Goal: Task Accomplishment & Management: Use online tool/utility

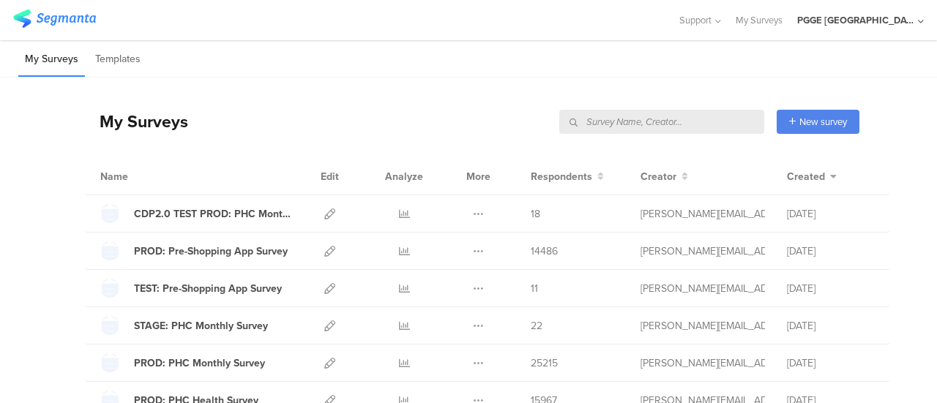
click at [715, 125] on input "text" at bounding box center [661, 122] width 205 height 24
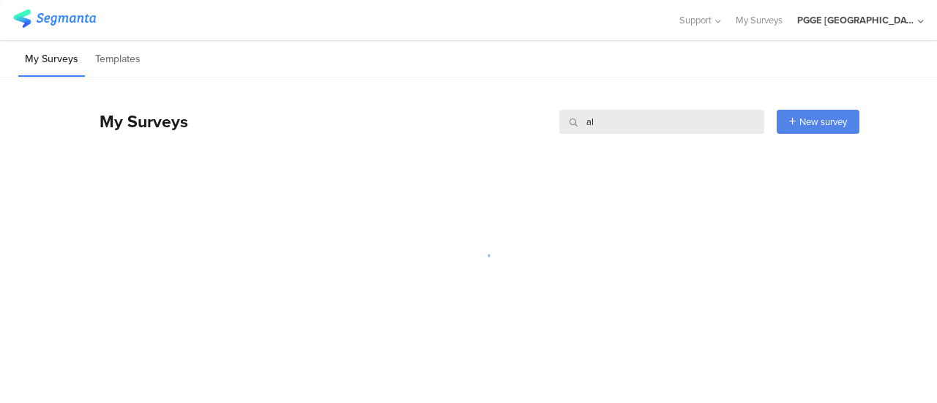
type input "a"
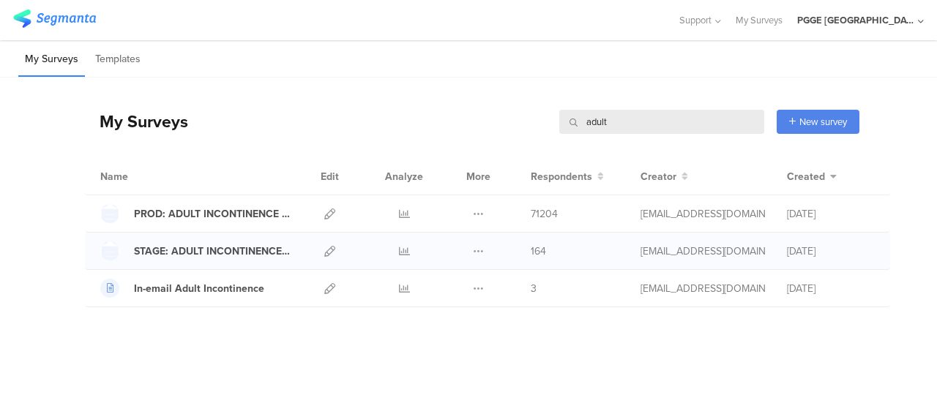
click at [335, 249] on div at bounding box center [329, 251] width 31 height 37
click at [327, 246] on icon at bounding box center [329, 251] width 11 height 11
click at [332, 212] on icon at bounding box center [329, 214] width 11 height 11
click at [331, 246] on icon at bounding box center [329, 251] width 11 height 11
drag, startPoint x: 612, startPoint y: 118, endPoint x: 535, endPoint y: 111, distance: 77.9
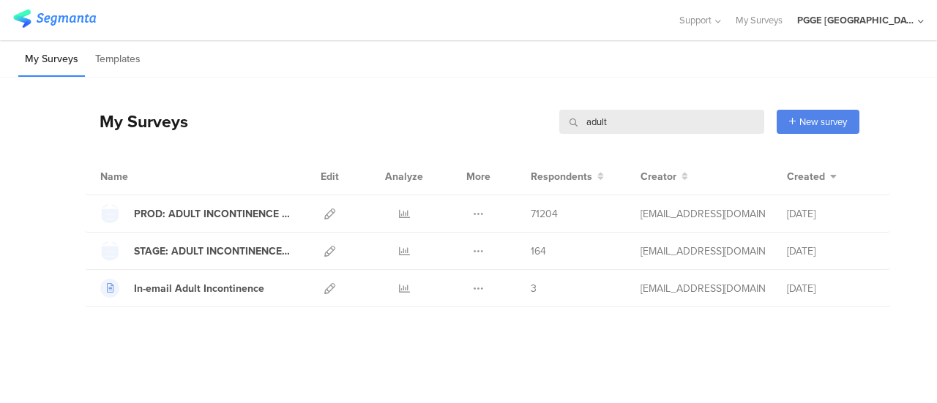
click at [546, 113] on div "My Surveys adult adult New survey Start from scratch Choose from templates" at bounding box center [472, 121] width 775 height 59
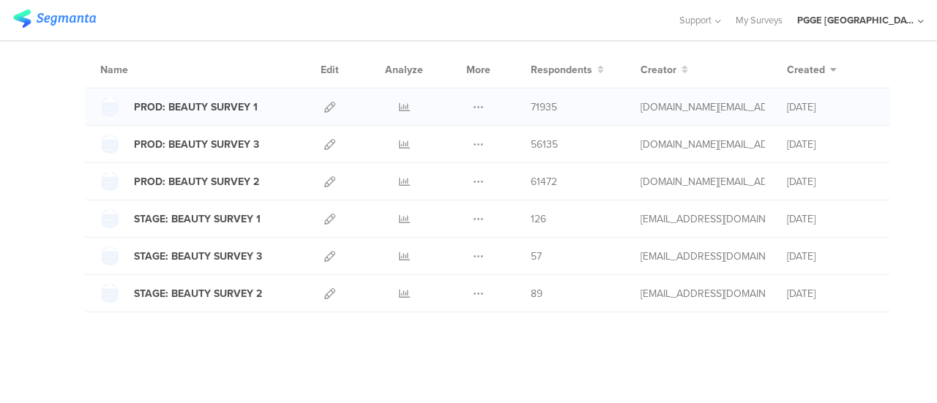
scroll to position [108, 0]
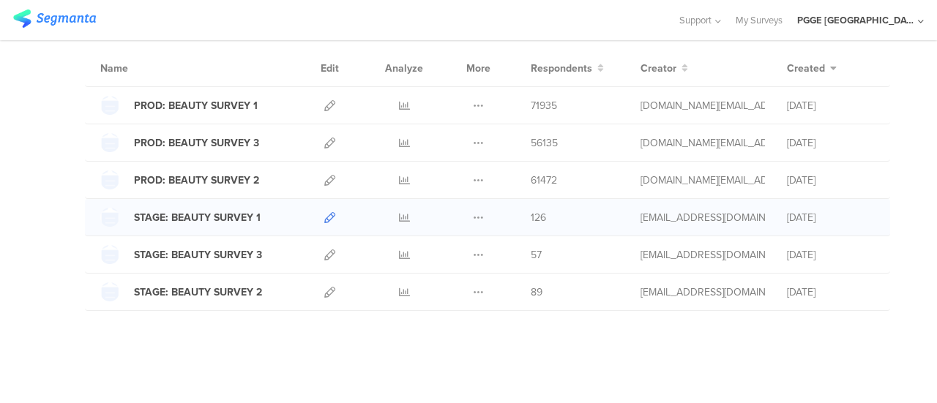
click at [324, 215] on icon at bounding box center [329, 217] width 11 height 11
click at [324, 250] on icon at bounding box center [329, 255] width 11 height 11
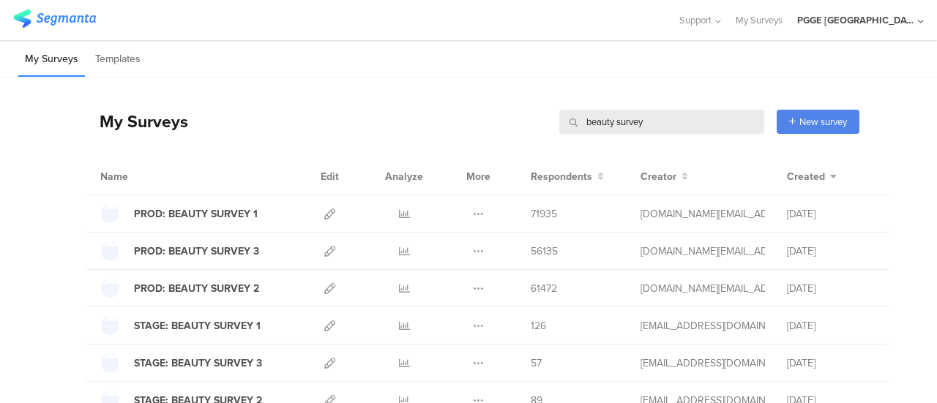
drag, startPoint x: 647, startPoint y: 124, endPoint x: 455, endPoint y: 97, distance: 193.8
click at [455, 97] on div "My Surveys beauty survey beauty survey New survey Start from scratch Choose fro…" at bounding box center [472, 121] width 775 height 59
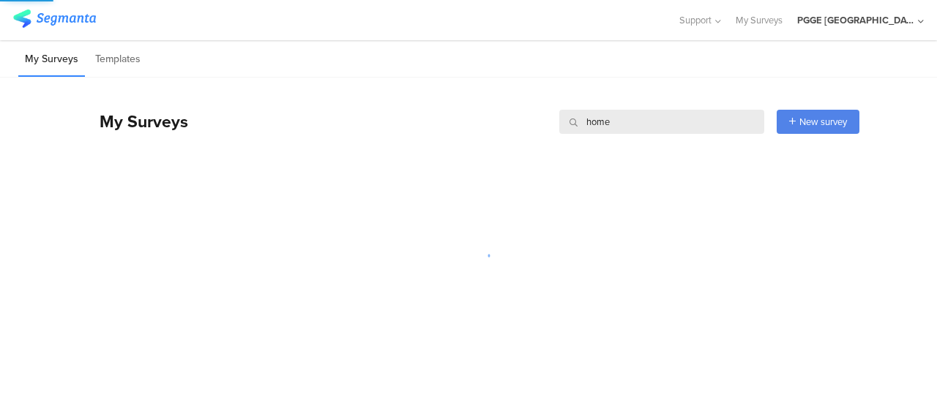
type input "home"
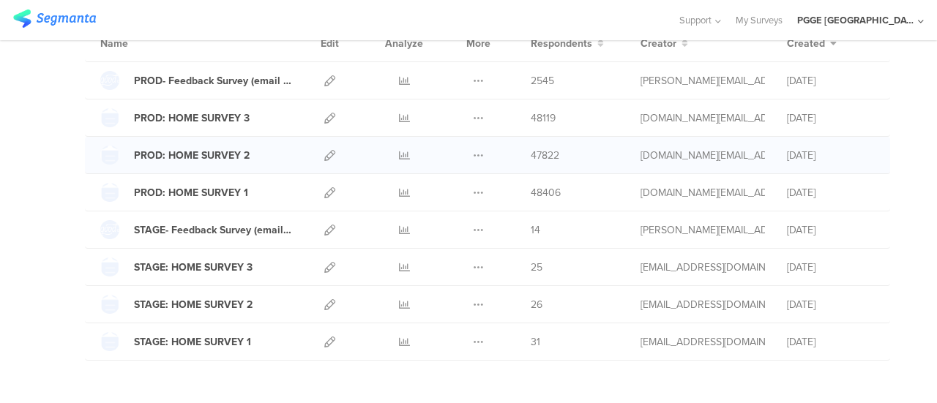
scroll to position [110, 0]
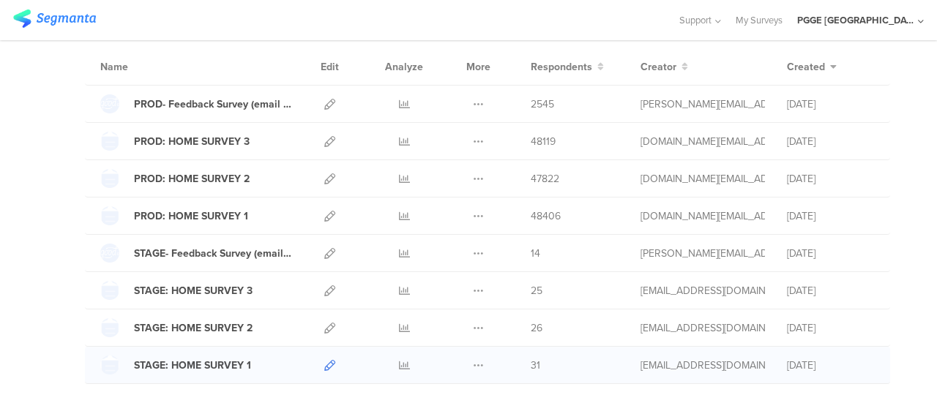
click at [324, 360] on icon at bounding box center [329, 365] width 11 height 11
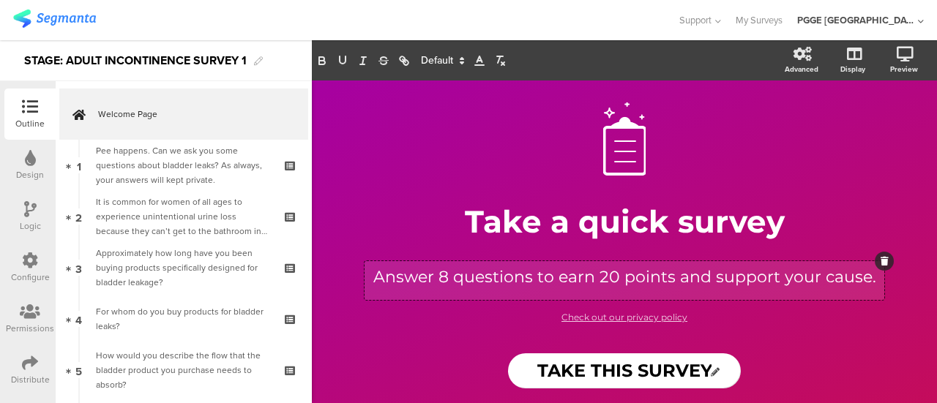
click at [444, 279] on div "Answer 8 questions to earn 20 points and support your cause. Answer 8 questions…" at bounding box center [625, 280] width 520 height 39
drag, startPoint x: 592, startPoint y: 276, endPoint x: 600, endPoint y: 276, distance: 8.8
click at [600, 276] on p "Answer 8 questions to earn 20 points and support your cause." at bounding box center [624, 277] width 513 height 24
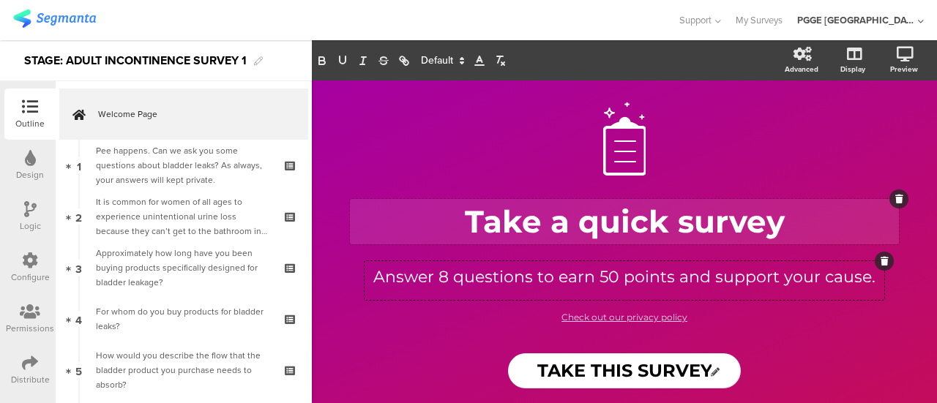
scroll to position [7, 0]
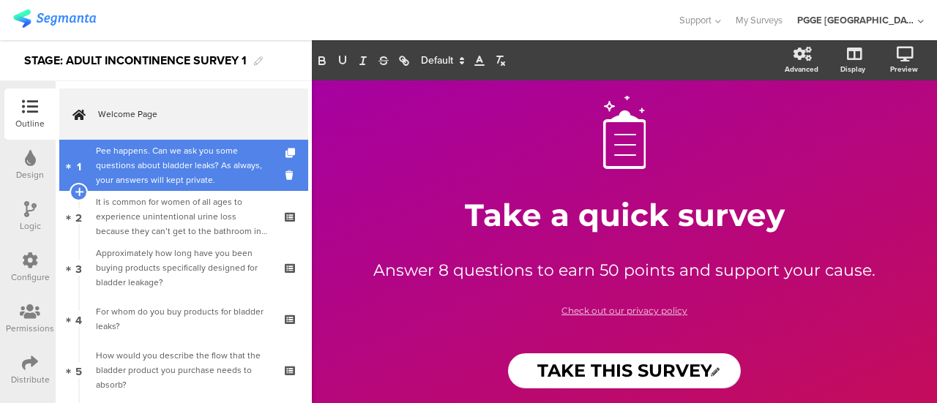
click at [199, 171] on div "Pee happens. Can we ask you some questions about bladder leaks? As always, your…" at bounding box center [183, 166] width 175 height 44
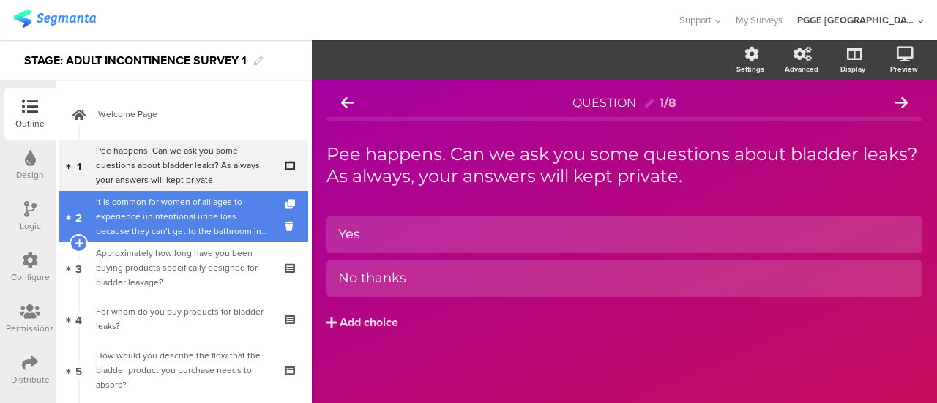
click at [200, 209] on div "It is common for women of all ages to experience unintentional urine loss becau…" at bounding box center [183, 217] width 175 height 44
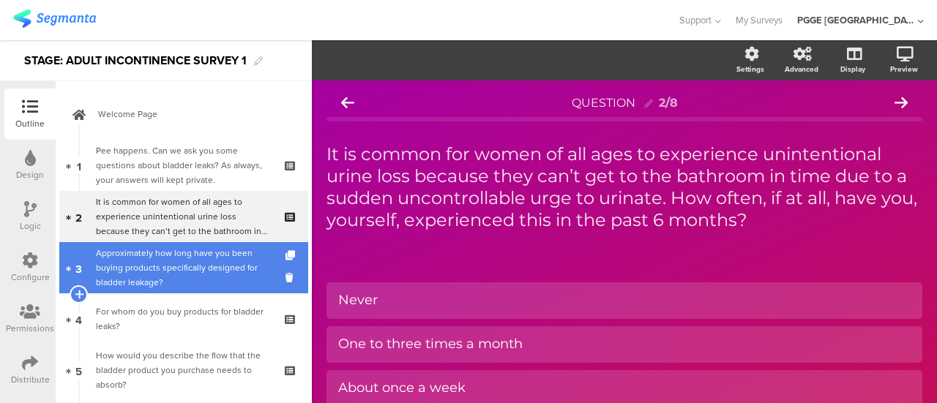
click at [207, 256] on div "Approximately how long have you been buying products specifically designed for …" at bounding box center [183, 268] width 175 height 44
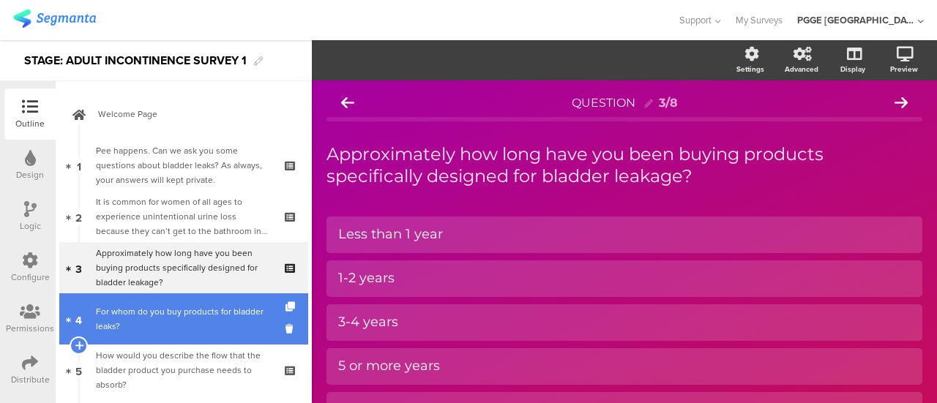
click at [177, 306] on div "For whom do you buy products for bladder leaks?" at bounding box center [183, 319] width 175 height 29
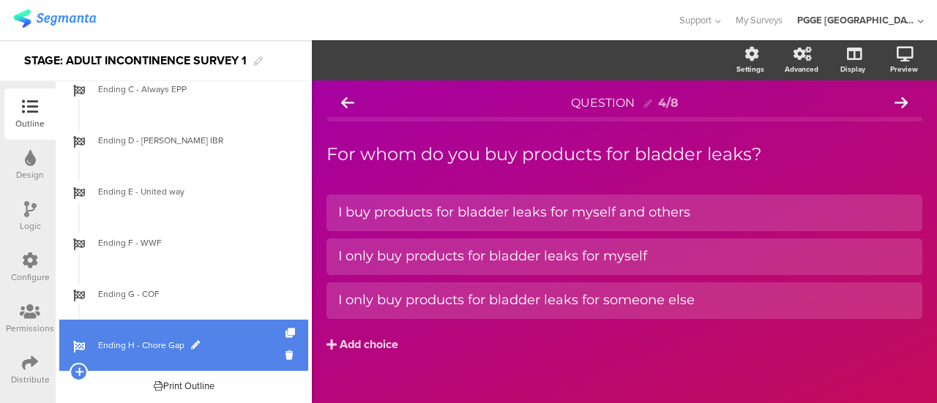
scroll to position [691, 0]
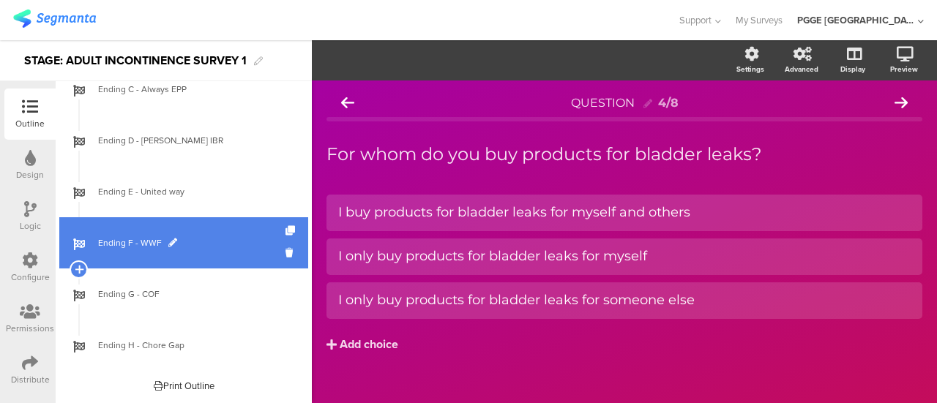
click at [222, 247] on span "Ending F - WWF" at bounding box center [191, 243] width 187 height 15
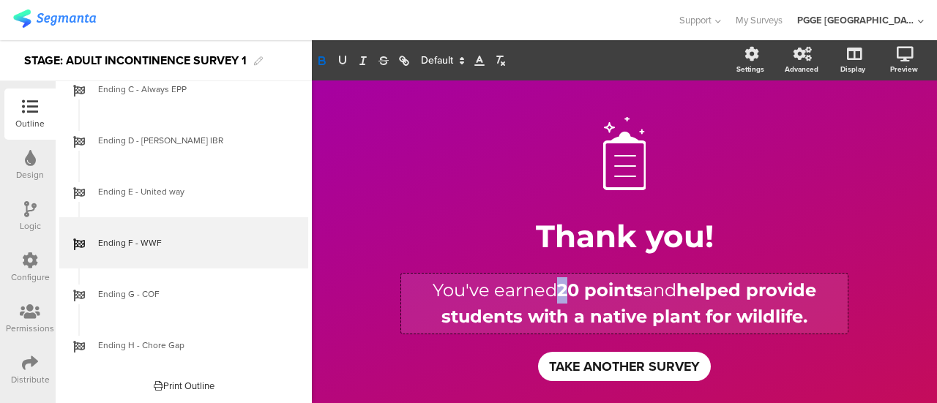
drag, startPoint x: 551, startPoint y: 286, endPoint x: 559, endPoint y: 286, distance: 8.1
click at [559, 286] on div "You've earned 20 points and helped provide students with a native plant for wil…" at bounding box center [624, 304] width 447 height 60
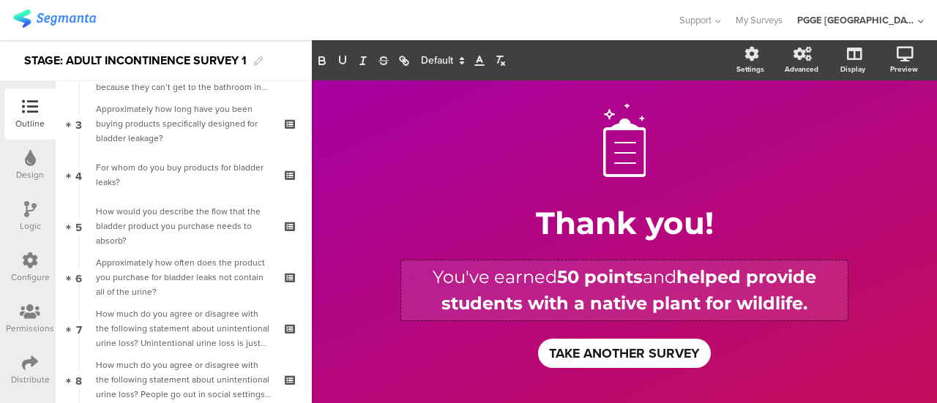
scroll to position [32, 0]
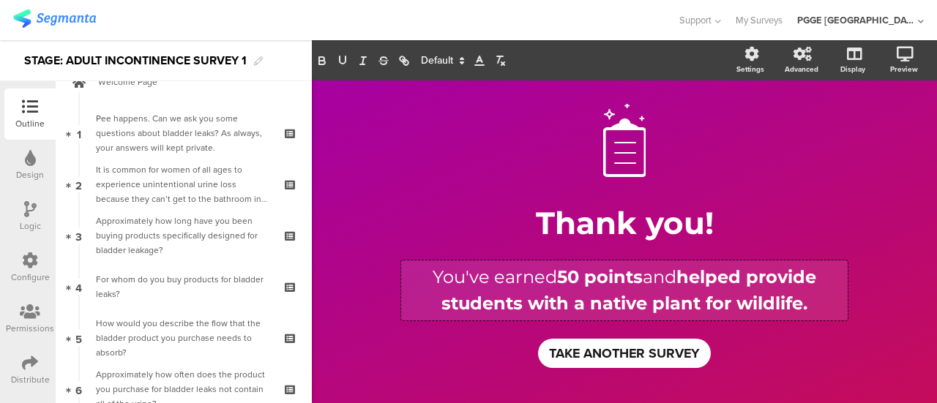
click at [26, 113] on icon at bounding box center [30, 107] width 16 height 16
click at [32, 207] on icon at bounding box center [30, 209] width 12 height 16
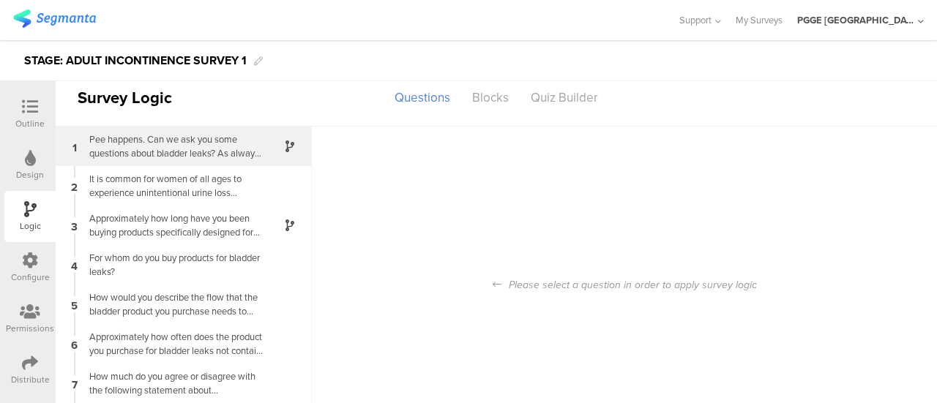
click at [208, 150] on div "Pee happens. Can we ask you some questions about bladder leaks? As always, your…" at bounding box center [172, 147] width 183 height 28
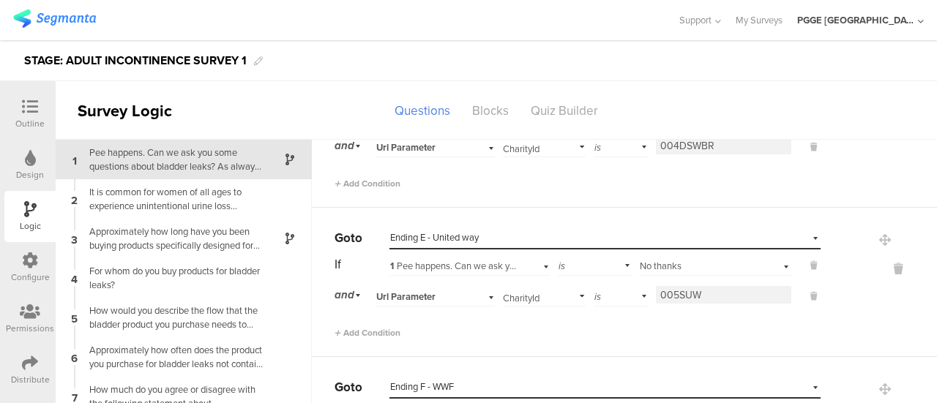
scroll to position [732, 0]
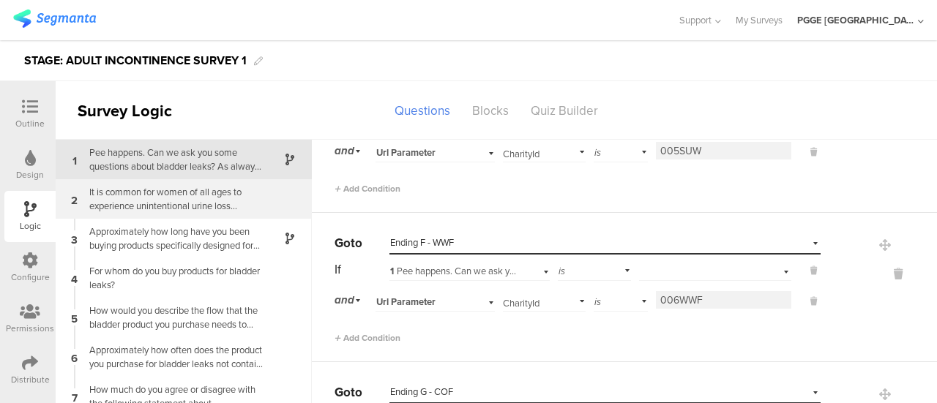
click at [176, 198] on div "It is common for women of all ages to experience unintentional urine loss becau…" at bounding box center [172, 199] width 183 height 28
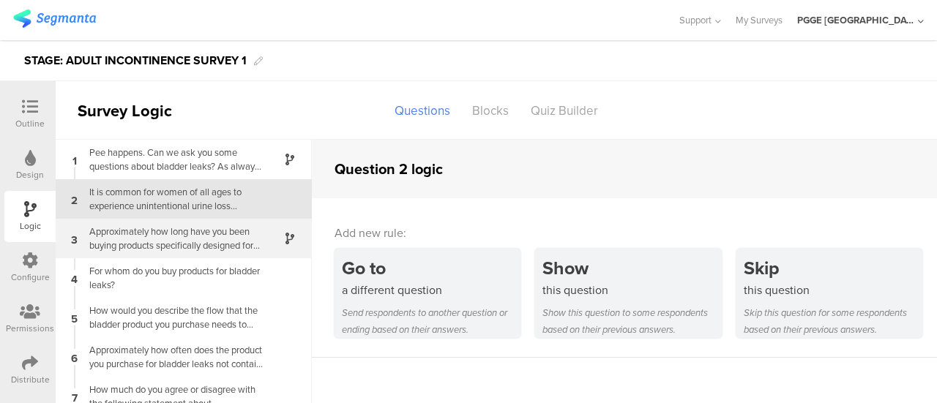
click at [186, 235] on div "Approximately how long have you been buying products specifically designed for …" at bounding box center [172, 239] width 183 height 28
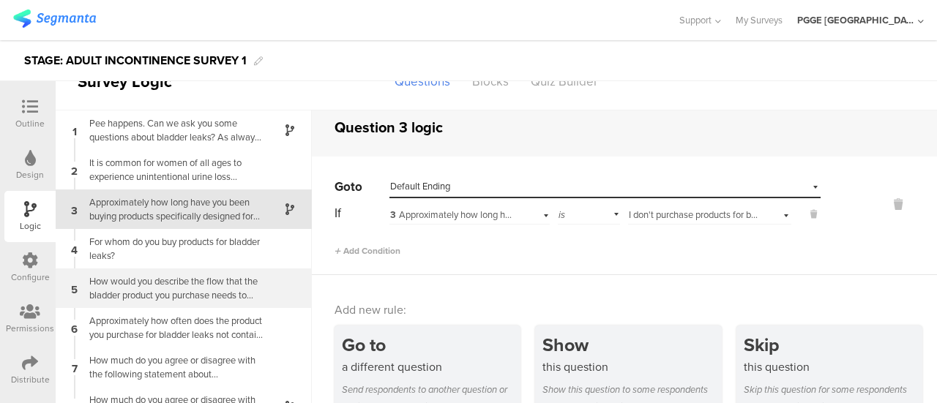
scroll to position [59, 0]
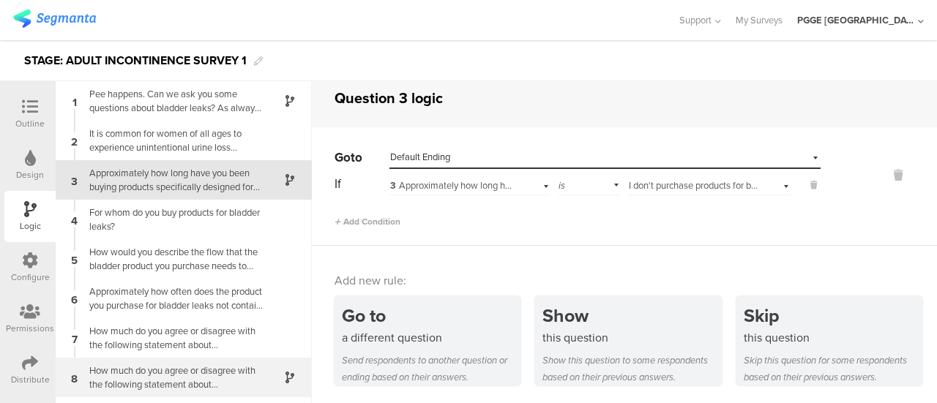
click at [236, 368] on div "How much do you agree or disagree with the following statement about unintentio…" at bounding box center [172, 378] width 183 height 28
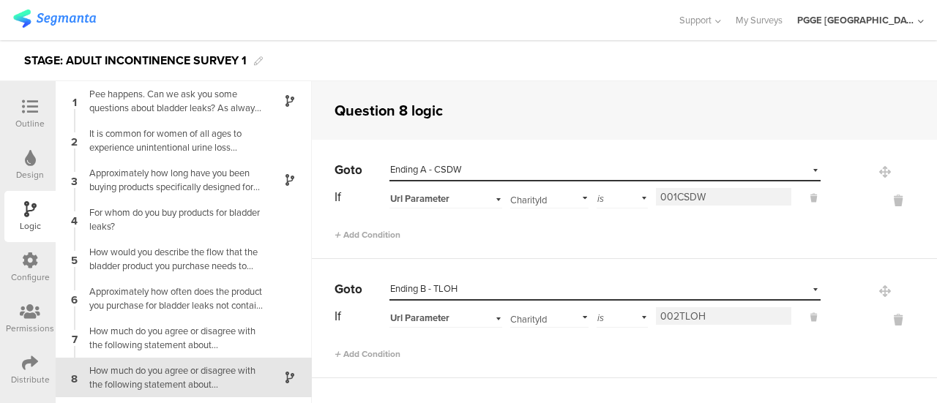
click at [28, 264] on icon at bounding box center [30, 261] width 16 height 16
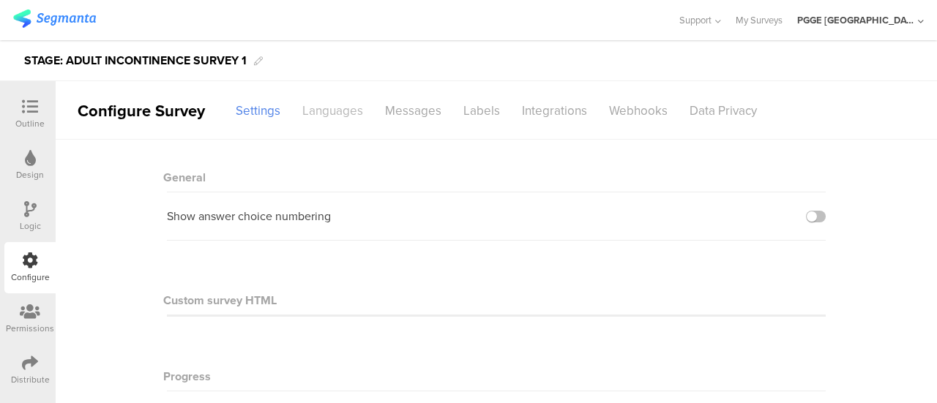
click at [343, 100] on div "Languages" at bounding box center [332, 111] width 83 height 26
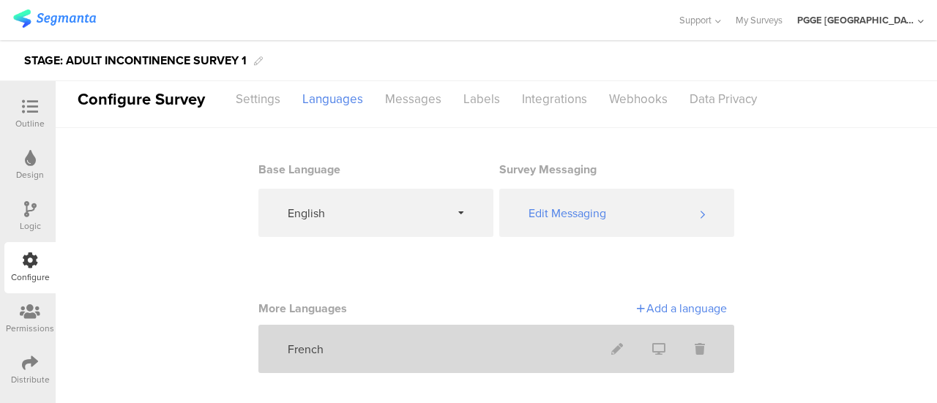
scroll to position [18, 0]
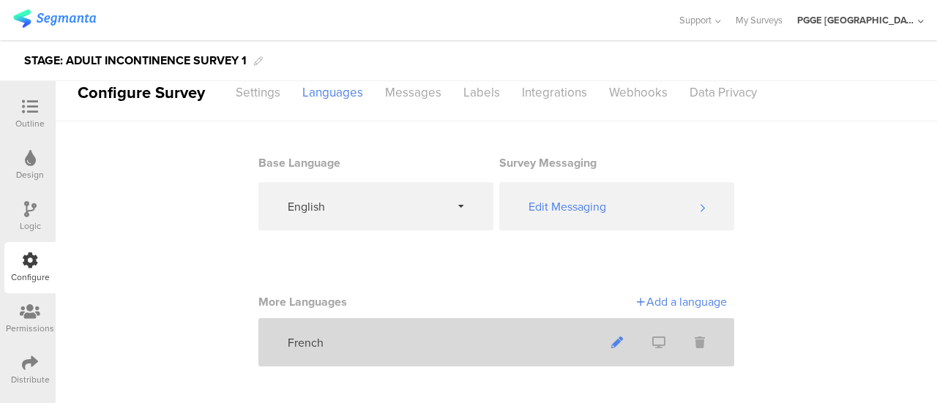
click at [612, 349] on icon at bounding box center [617, 343] width 12 height 12
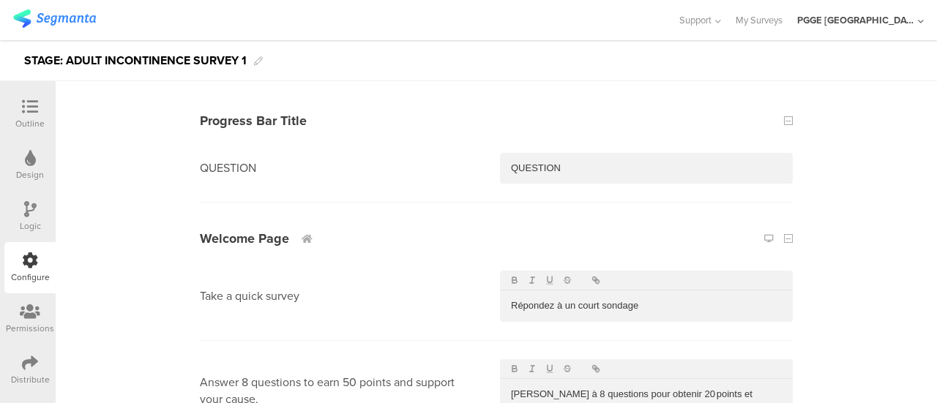
scroll to position [366, 0]
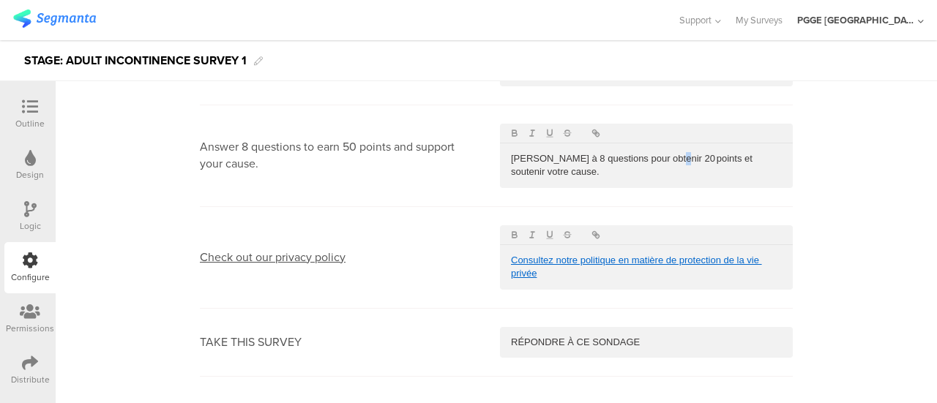
click at [669, 159] on p "Répondez à 8 questions pour obtenir 20 points et soutenir votre cause." at bounding box center [646, 165] width 271 height 27
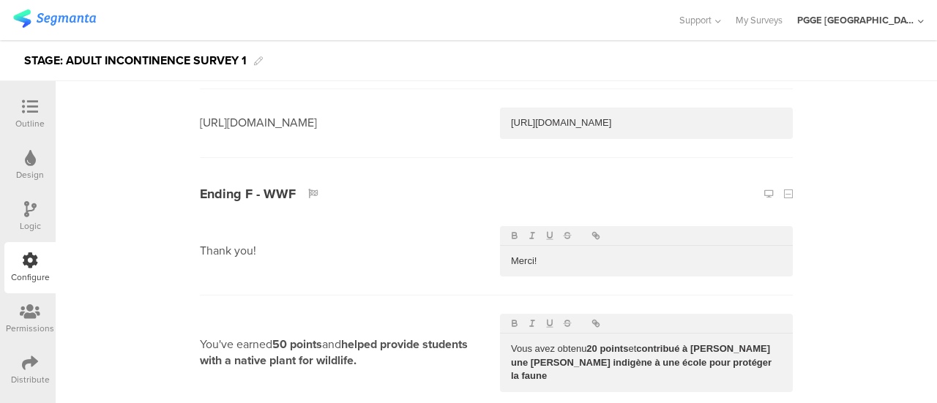
scroll to position [6803, 0]
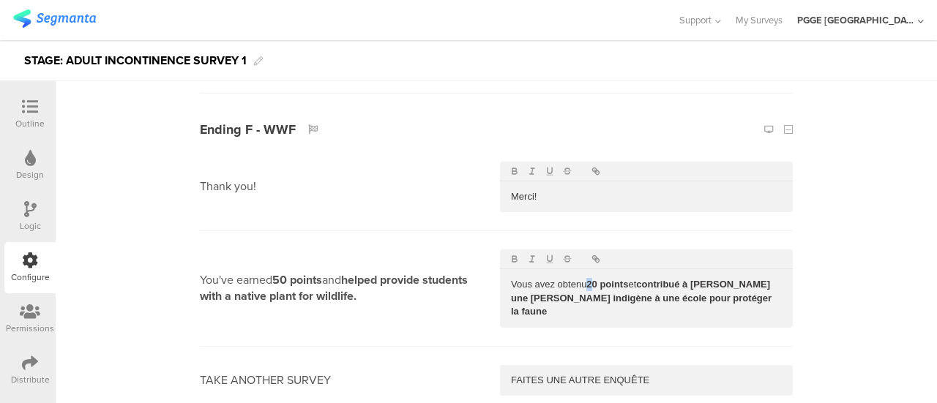
click at [588, 279] on strong "20 points" at bounding box center [608, 284] width 42 height 11
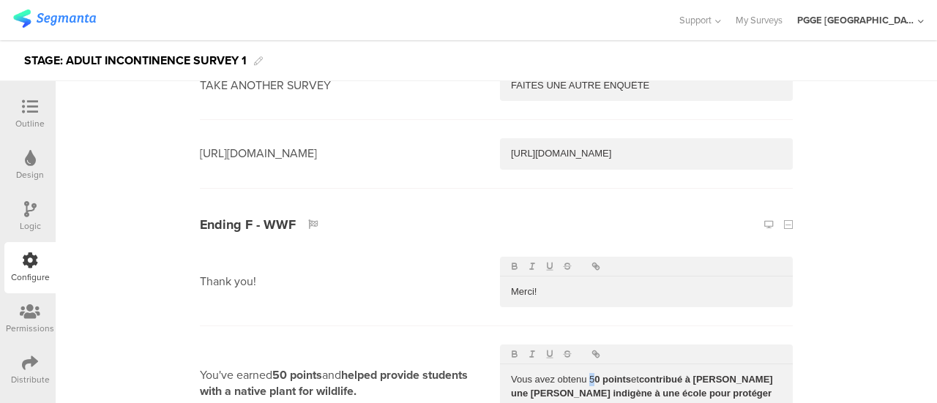
scroll to position [0, 0]
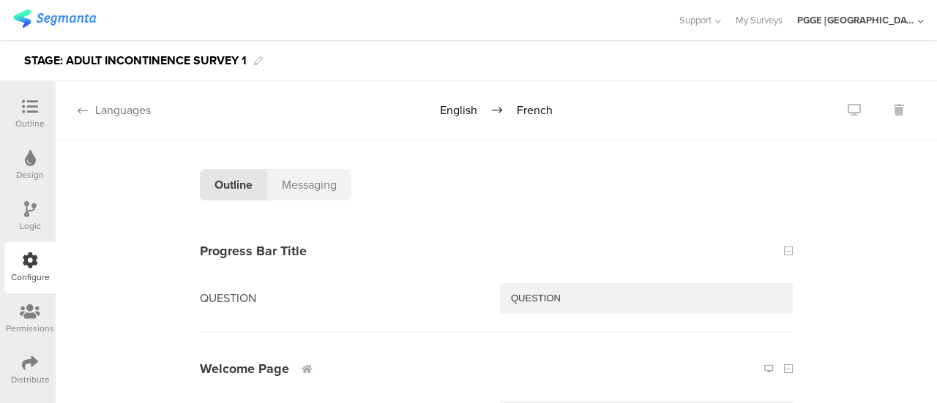
click at [81, 105] on icon at bounding box center [83, 111] width 10 height 12
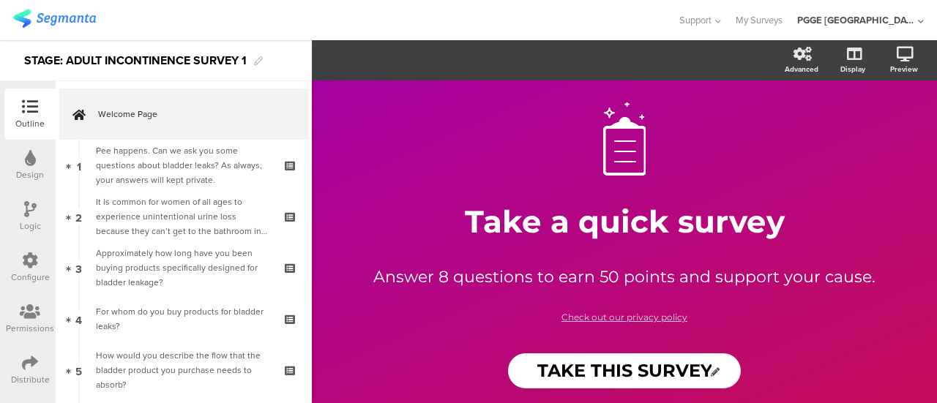
click at [36, 271] on div "Configure" at bounding box center [30, 277] width 39 height 13
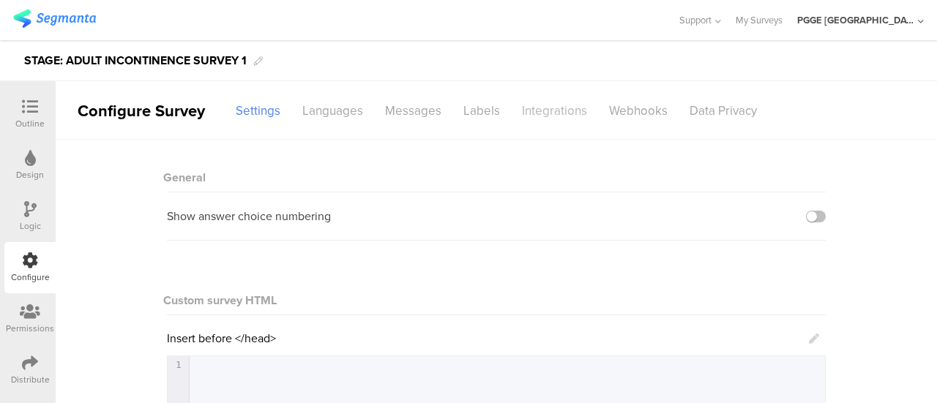
click at [540, 106] on div "Integrations" at bounding box center [554, 111] width 87 height 26
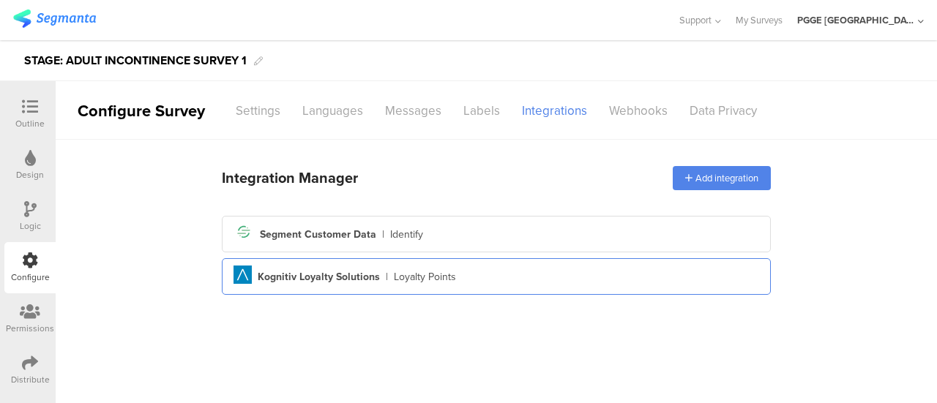
click at [495, 271] on div "Aimia Created with Sketch. Kognitiv Loyalty Solutions | Loyalty Points" at bounding box center [497, 277] width 526 height 23
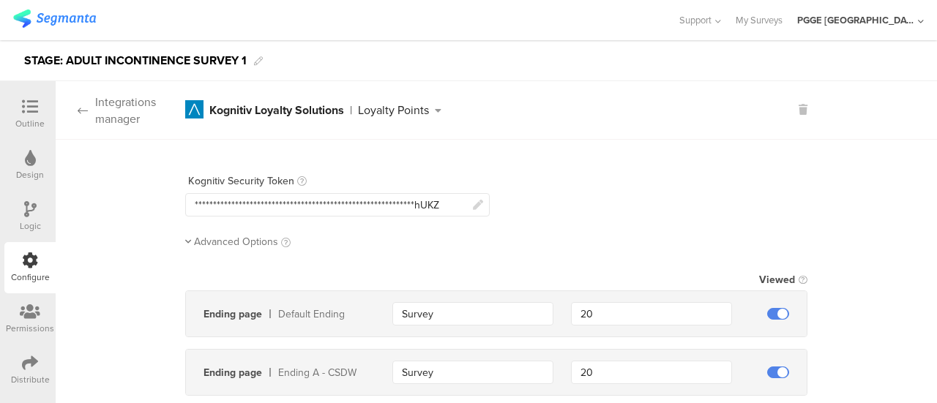
click at [81, 106] on icon at bounding box center [83, 111] width 10 height 12
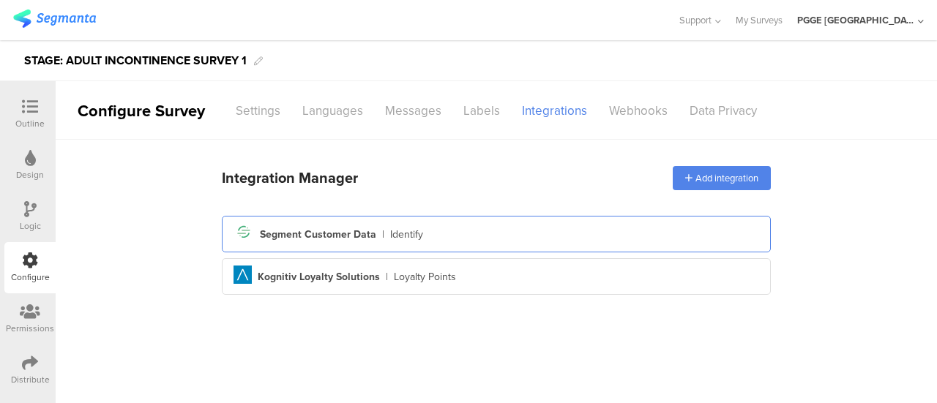
click at [470, 232] on div "Segment icon Created with Sketch. Segment Customer Data | Identify" at bounding box center [497, 234] width 526 height 25
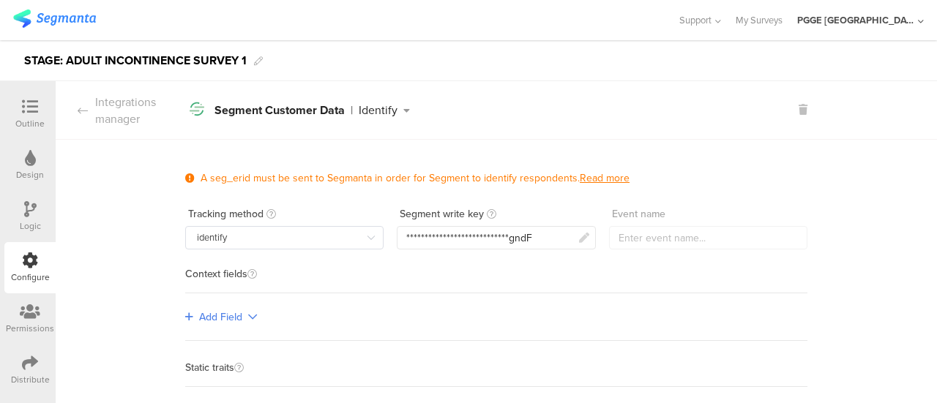
click at [25, 111] on icon at bounding box center [30, 107] width 16 height 16
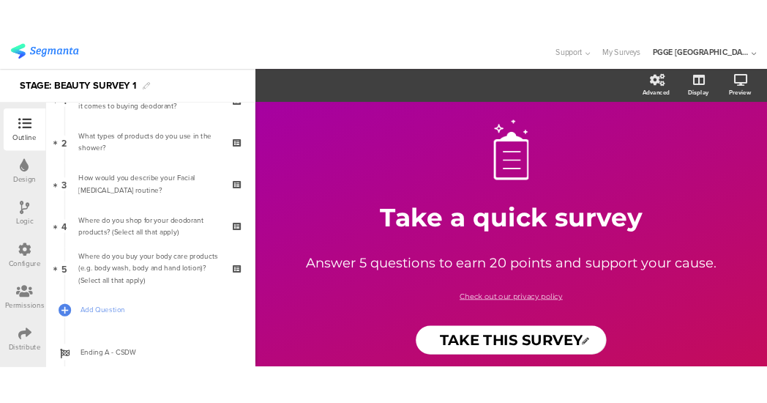
scroll to position [120, 0]
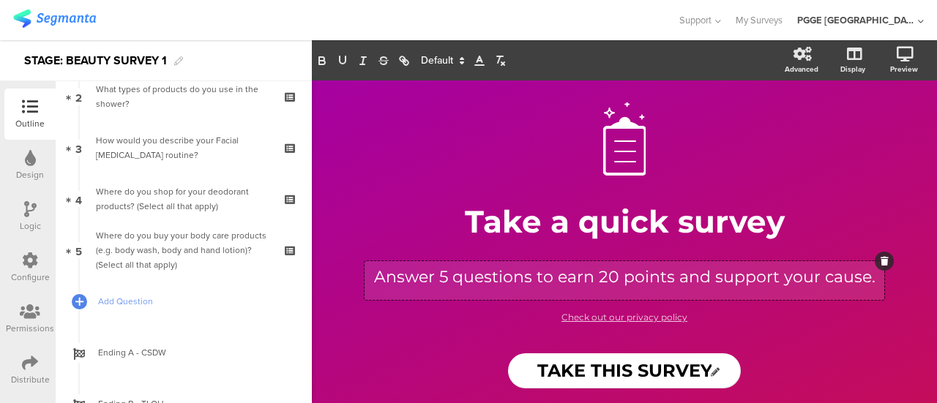
click at [444, 275] on div "Answer 5 questions to earn 20 points and support your cause. Answer 5 questions…" at bounding box center [625, 280] width 520 height 39
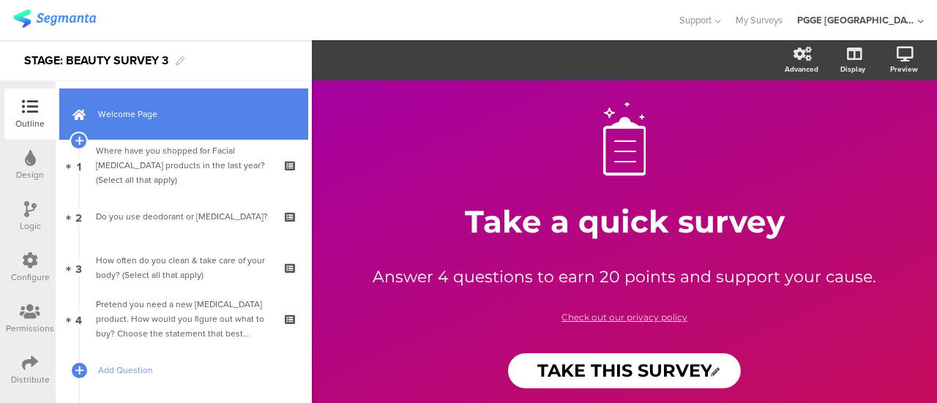
click at [198, 102] on link "Welcome Page" at bounding box center [183, 114] width 249 height 51
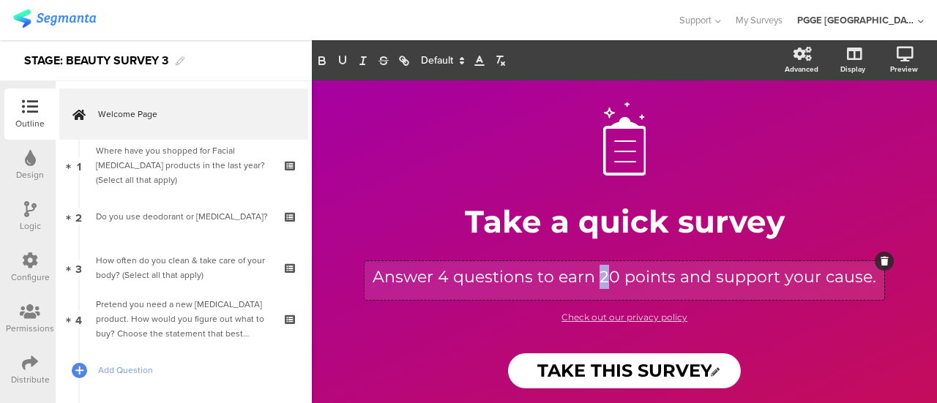
click at [600, 274] on div "Answer 4 questions to earn 20 points and support your cause. Answer 4 questions…" at bounding box center [625, 280] width 520 height 39
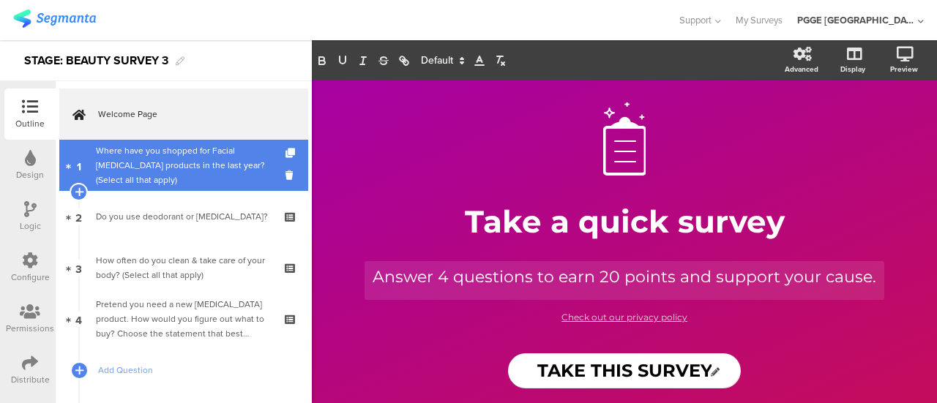
click at [156, 155] on div "Where have you shopped for Facial [MEDICAL_DATA] products in the last year? (Se…" at bounding box center [183, 166] width 175 height 44
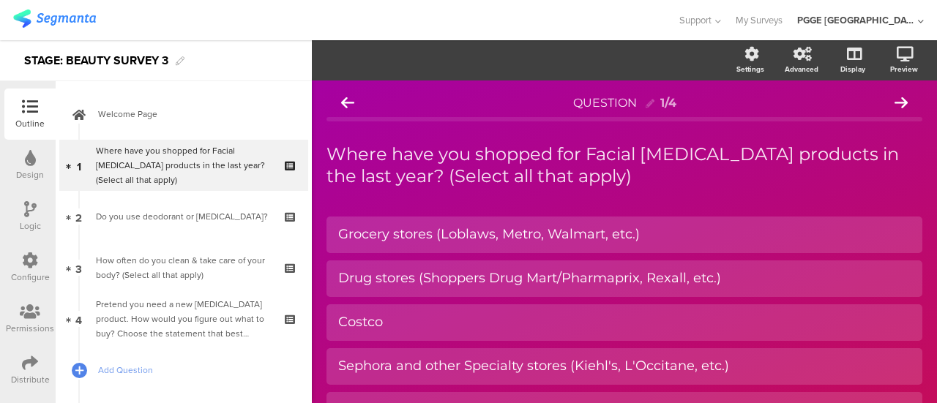
click at [28, 214] on icon at bounding box center [30, 209] width 12 height 16
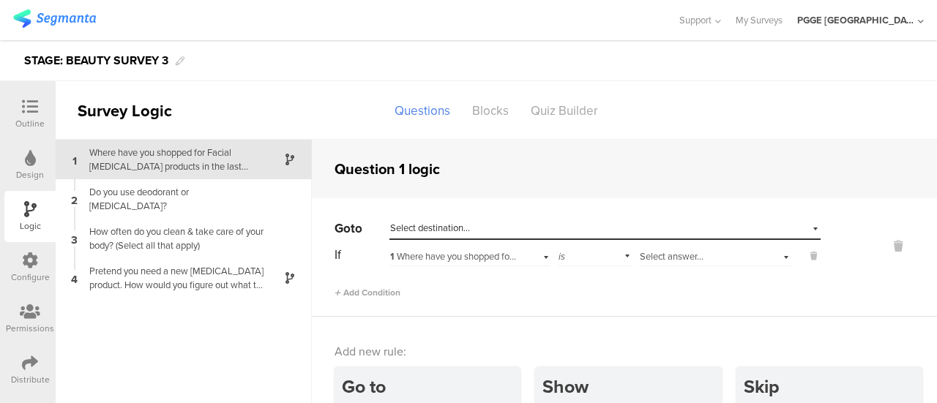
click at [233, 159] on div "Where have you shopped for Facial [MEDICAL_DATA] products in the last year? (Se…" at bounding box center [172, 160] width 183 height 28
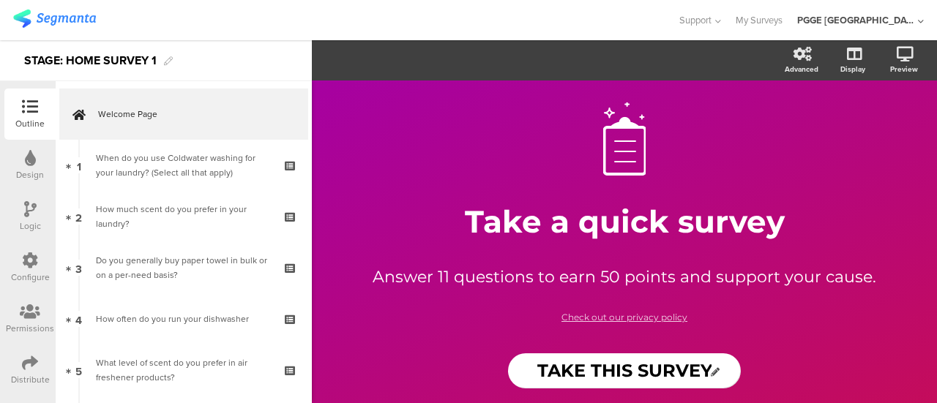
click at [38, 279] on div "Configure" at bounding box center [30, 277] width 39 height 13
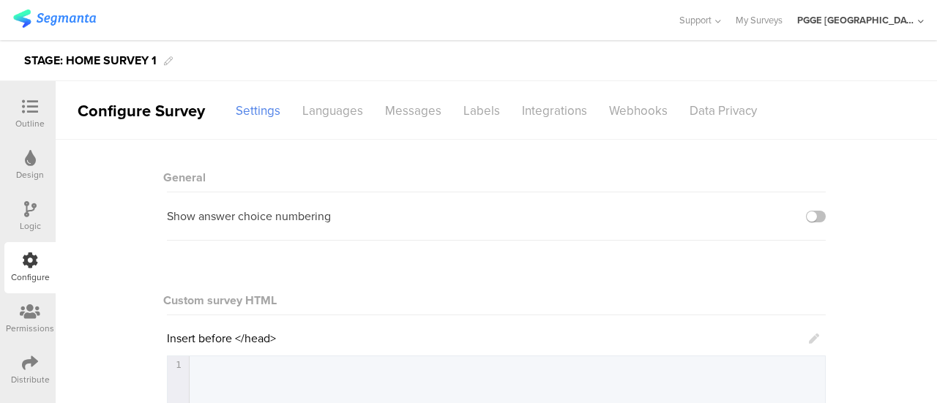
click at [26, 361] on icon at bounding box center [30, 363] width 16 height 16
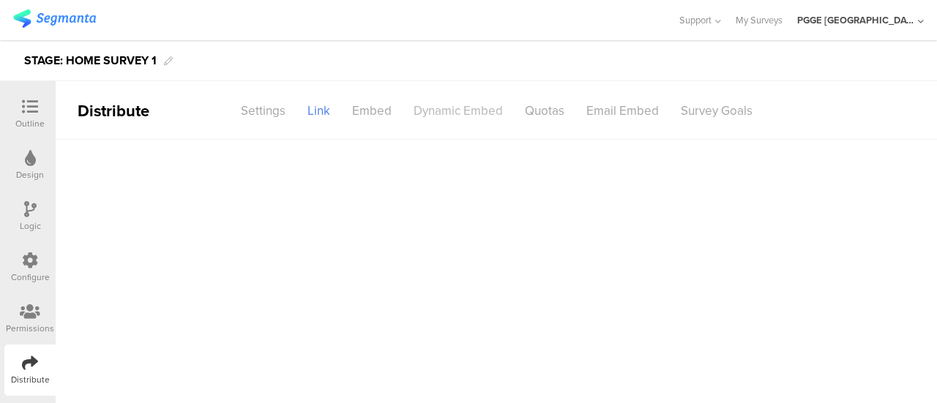
click at [449, 111] on div "Dynamic Embed" at bounding box center [458, 111] width 111 height 26
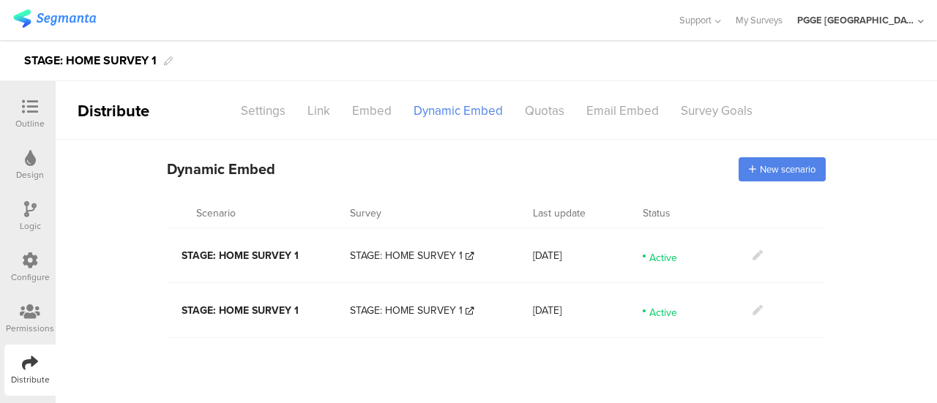
click at [757, 254] on icon at bounding box center [758, 255] width 10 height 10
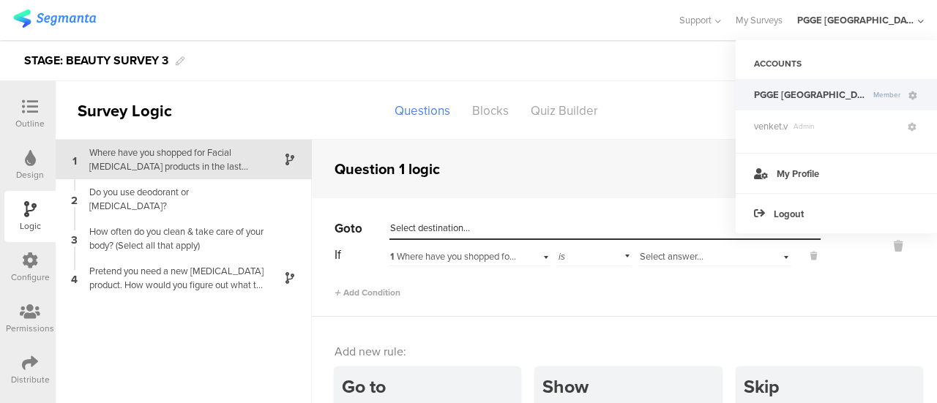
click at [647, 65] on div "STAGE: BEAUTY SURVEY 3" at bounding box center [468, 60] width 937 height 41
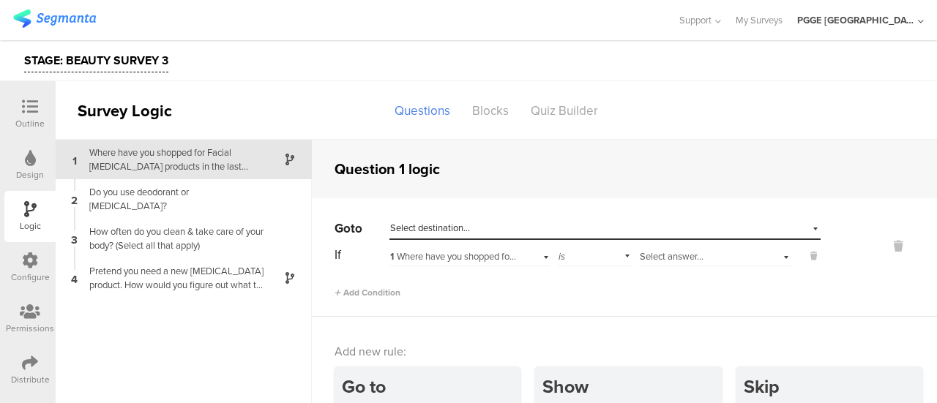
click at [57, 18] on img at bounding box center [54, 19] width 83 height 18
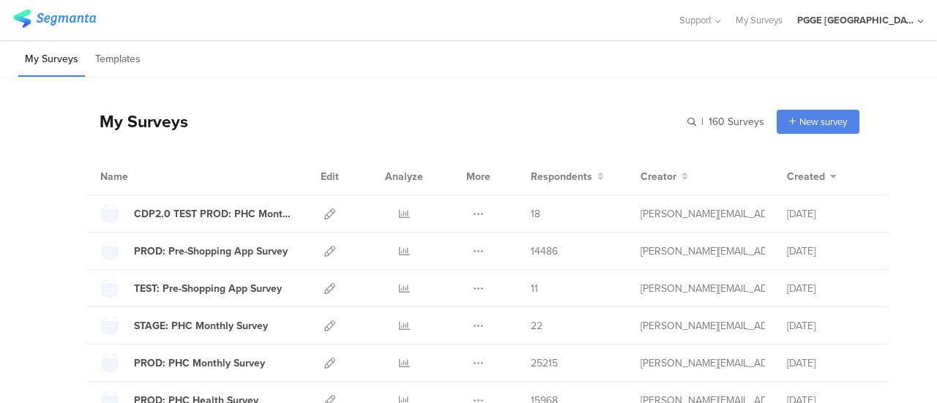
click at [908, 23] on div "PGGE [GEOGRAPHIC_DATA]" at bounding box center [855, 20] width 117 height 14
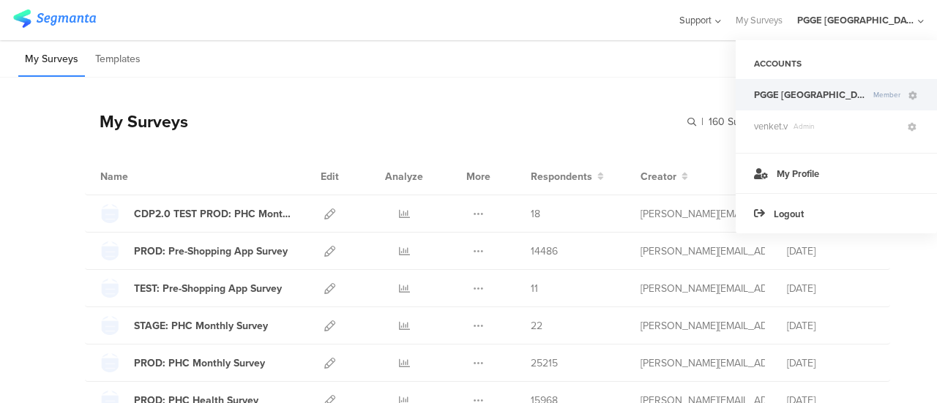
click at [712, 21] on span "Support" at bounding box center [696, 20] width 32 height 14
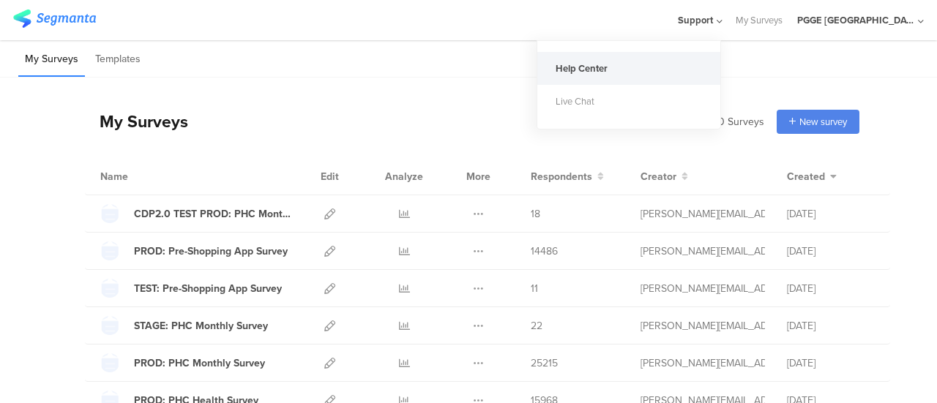
click at [656, 67] on div "Help Center" at bounding box center [628, 68] width 183 height 33
